Goal: Task Accomplishment & Management: Manage account settings

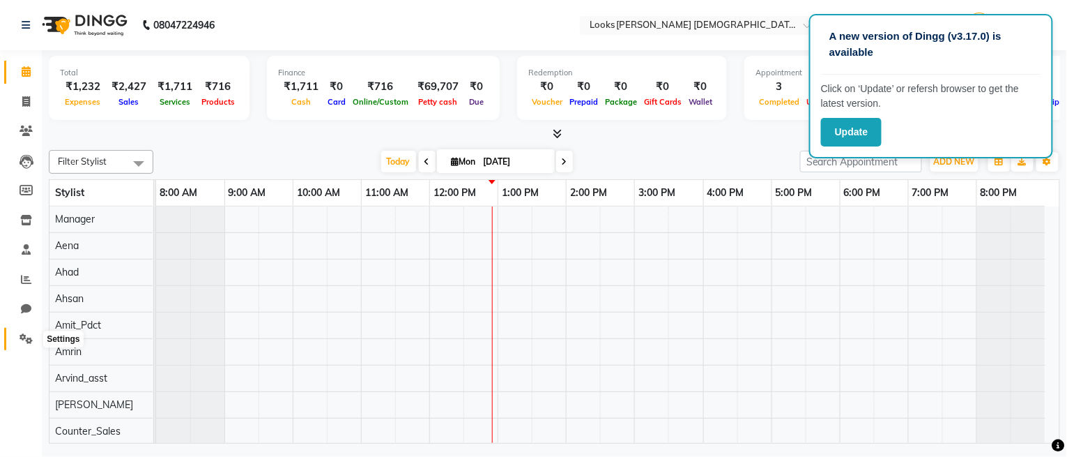
click at [24, 335] on icon at bounding box center [26, 338] width 13 height 10
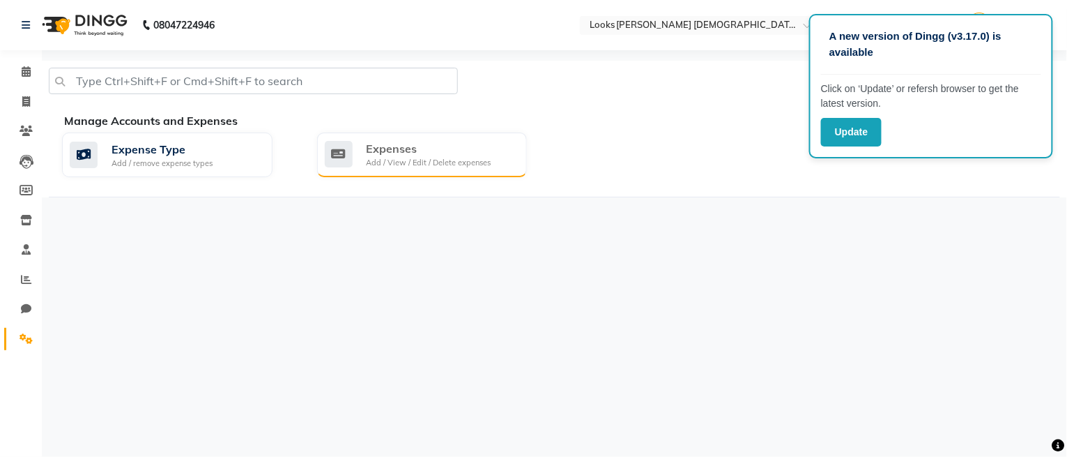
click at [390, 155] on div "Expenses" at bounding box center [429, 148] width 125 height 17
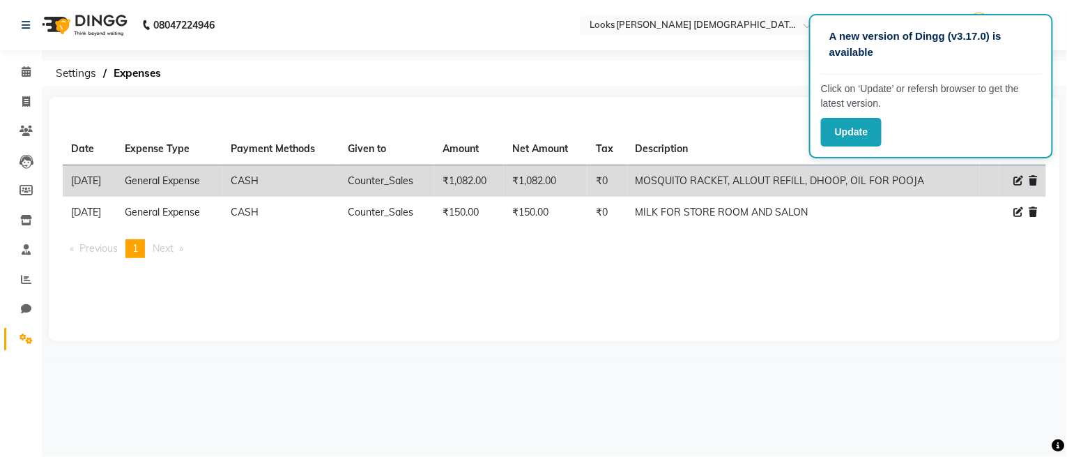
click at [961, 114] on div "A new version of Dingg (v3.17.0) is available Click on ‘Update’ or refersh brow…" at bounding box center [931, 86] width 244 height 144
click at [851, 134] on button "Update" at bounding box center [851, 132] width 61 height 29
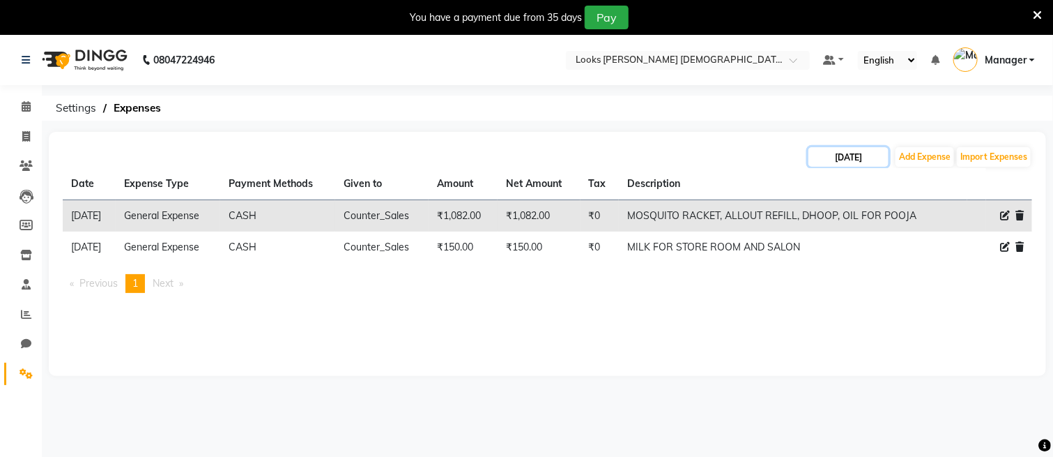
click at [850, 155] on input "[DATE]" at bounding box center [849, 157] width 80 height 20
select select "9"
select select "2025"
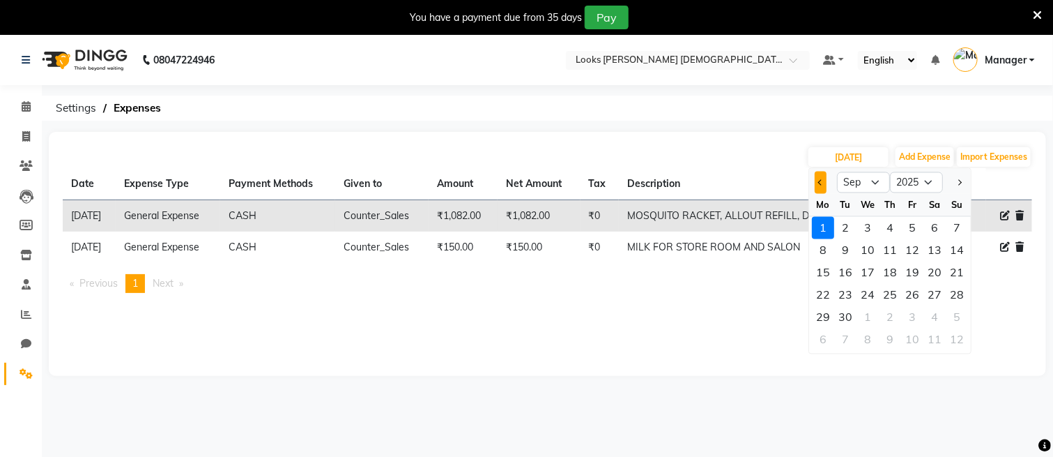
click at [820, 185] on button "Previous month" at bounding box center [821, 182] width 12 height 22
select select "8"
click at [954, 314] on div "31" at bounding box center [957, 317] width 22 height 22
type input "31-08-2025"
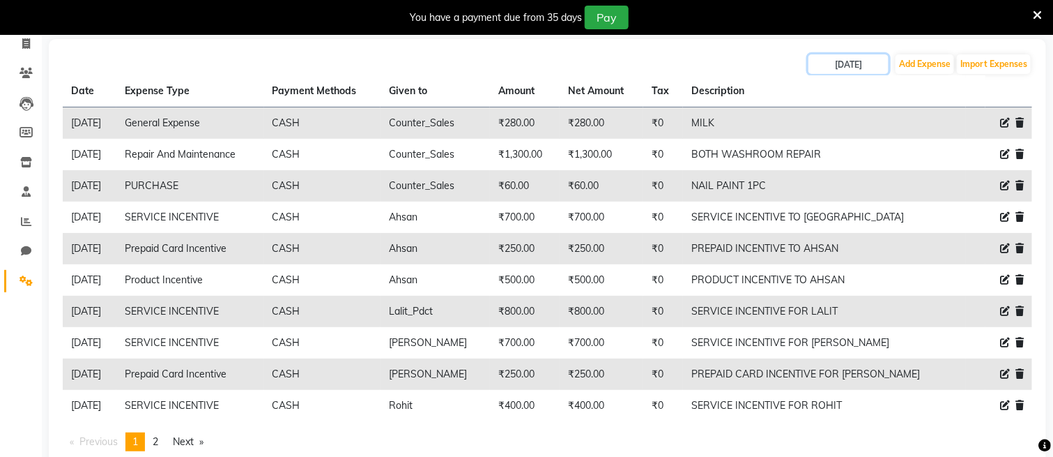
scroll to position [132, 0]
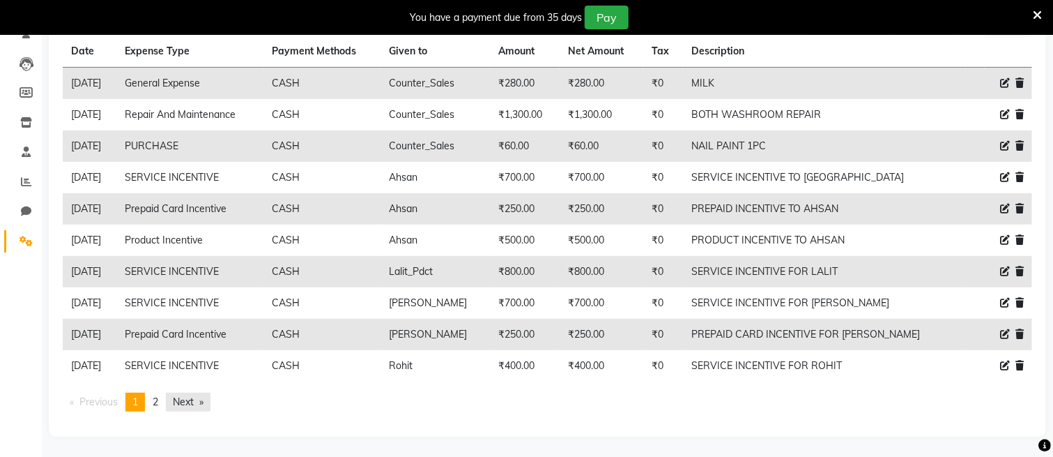
click at [193, 392] on link "Next page" at bounding box center [188, 401] width 45 height 19
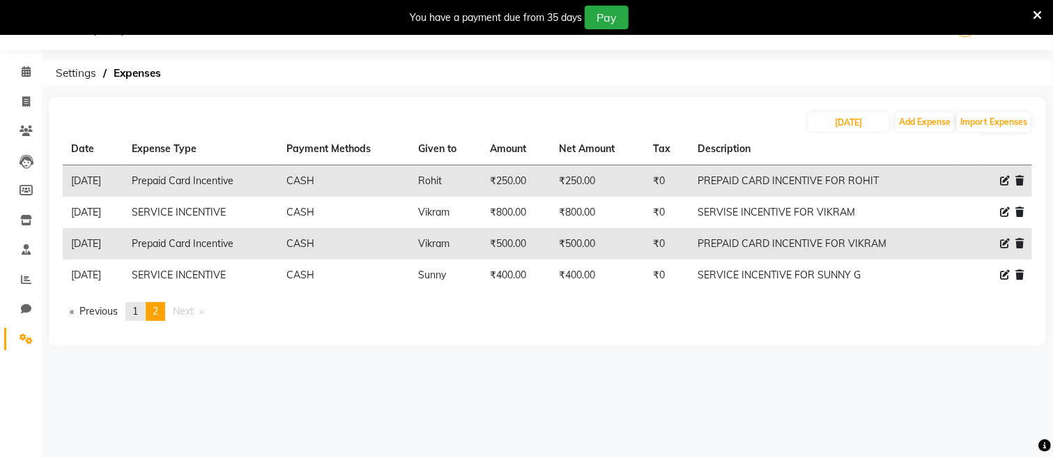
click at [138, 307] on span "1" at bounding box center [135, 311] width 6 height 13
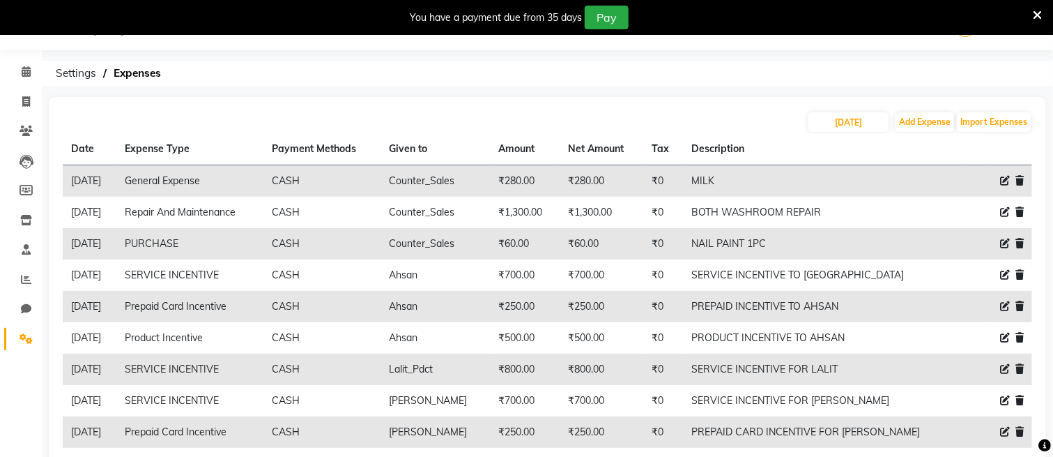
click at [34, 59] on li "Calendar" at bounding box center [21, 72] width 42 height 30
click at [24, 66] on icon at bounding box center [26, 71] width 9 height 10
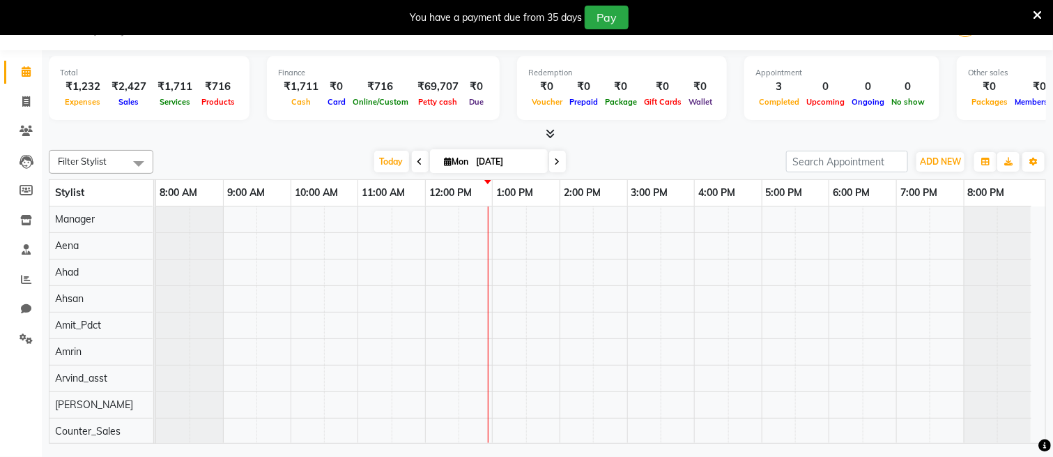
click at [1039, 13] on icon at bounding box center [1037, 15] width 9 height 13
